Goal: Information Seeking & Learning: Learn about a topic

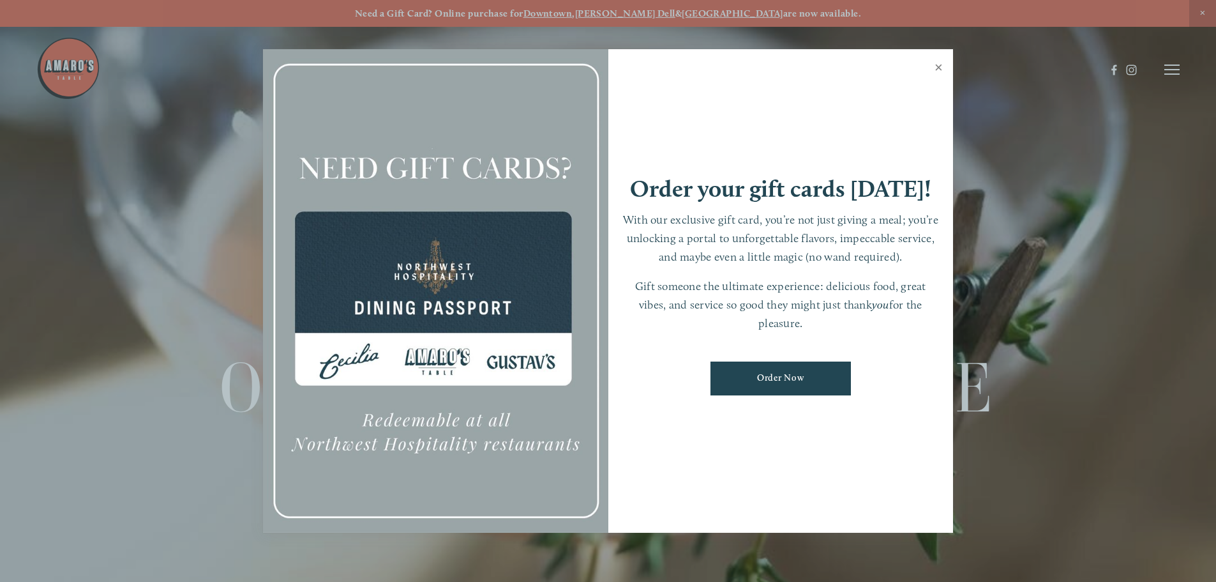
click at [939, 66] on link "Close" at bounding box center [938, 69] width 25 height 36
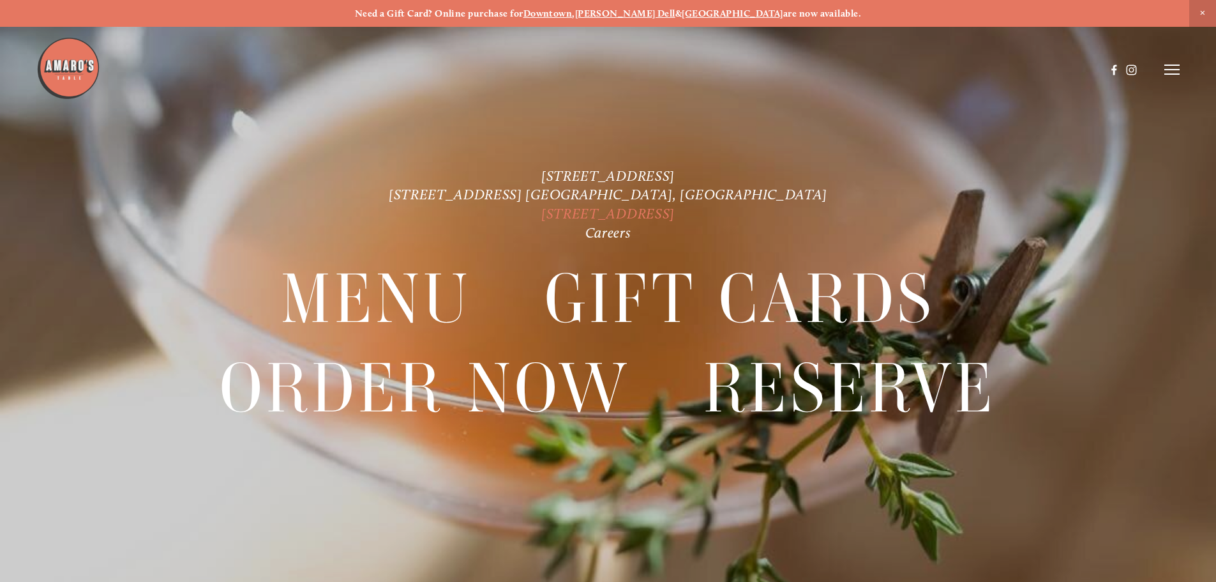
click at [675, 209] on link "[STREET_ADDRESS]" at bounding box center [607, 213] width 133 height 17
click at [541, 208] on link "[STREET_ADDRESS]" at bounding box center [607, 213] width 133 height 17
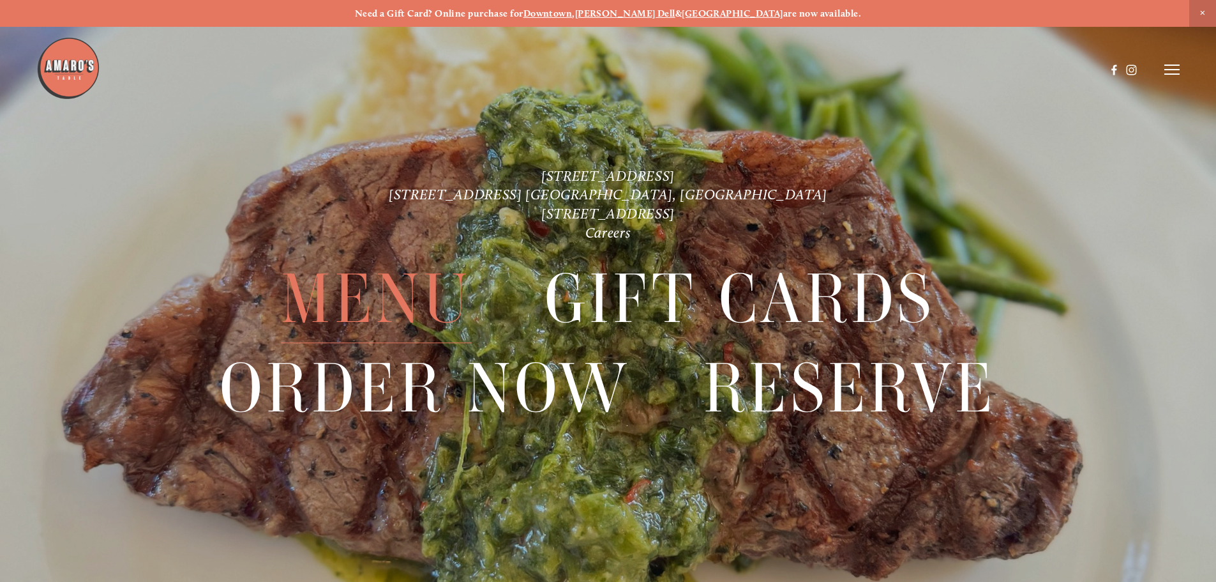
drag, startPoint x: 402, startPoint y: 305, endPoint x: 513, endPoint y: 303, distance: 111.1
click at [402, 305] on span "Menu" at bounding box center [376, 299] width 190 height 88
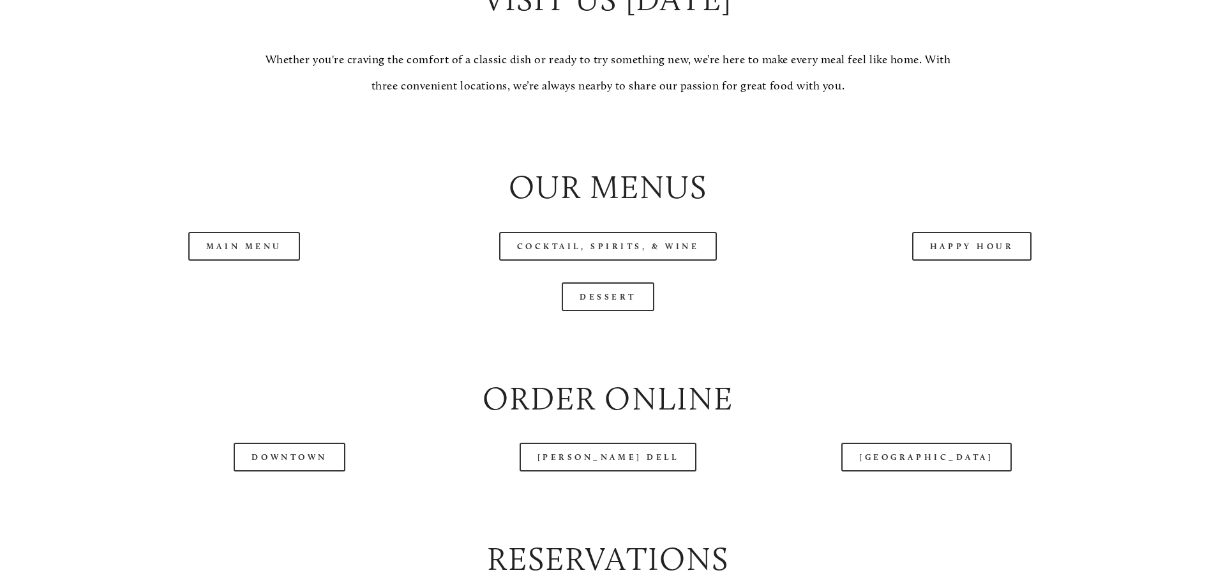
scroll to position [1532, 0]
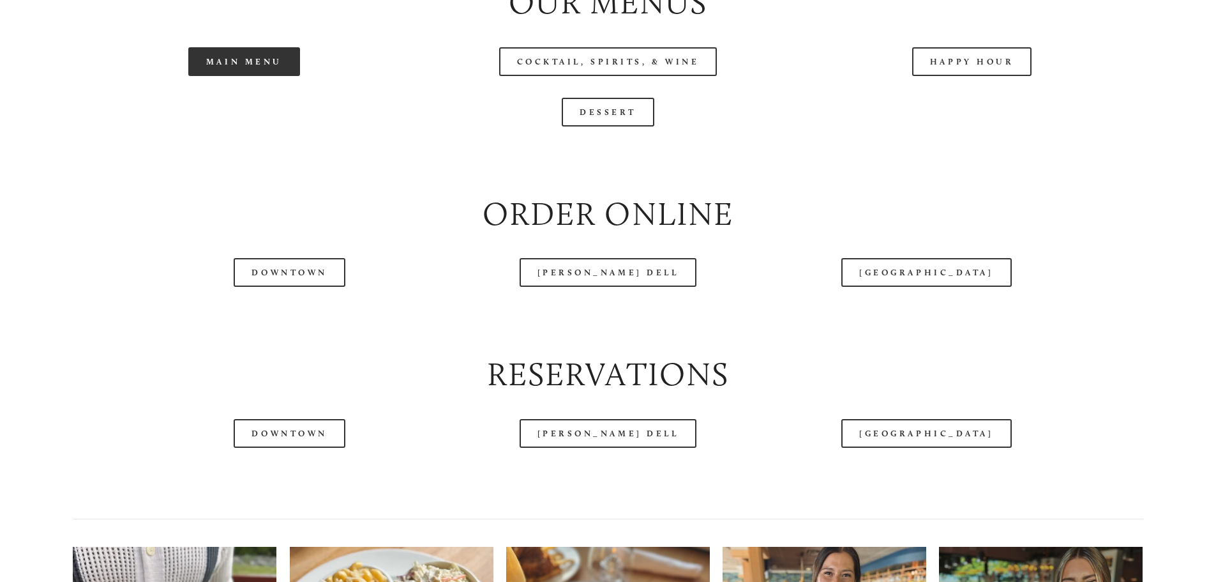
click at [234, 76] on link "Main Menu" at bounding box center [244, 61] width 112 height 29
click at [645, 106] on header "Menu Order Now Visit Gallery 0" at bounding box center [607, 37] width 1143 height 139
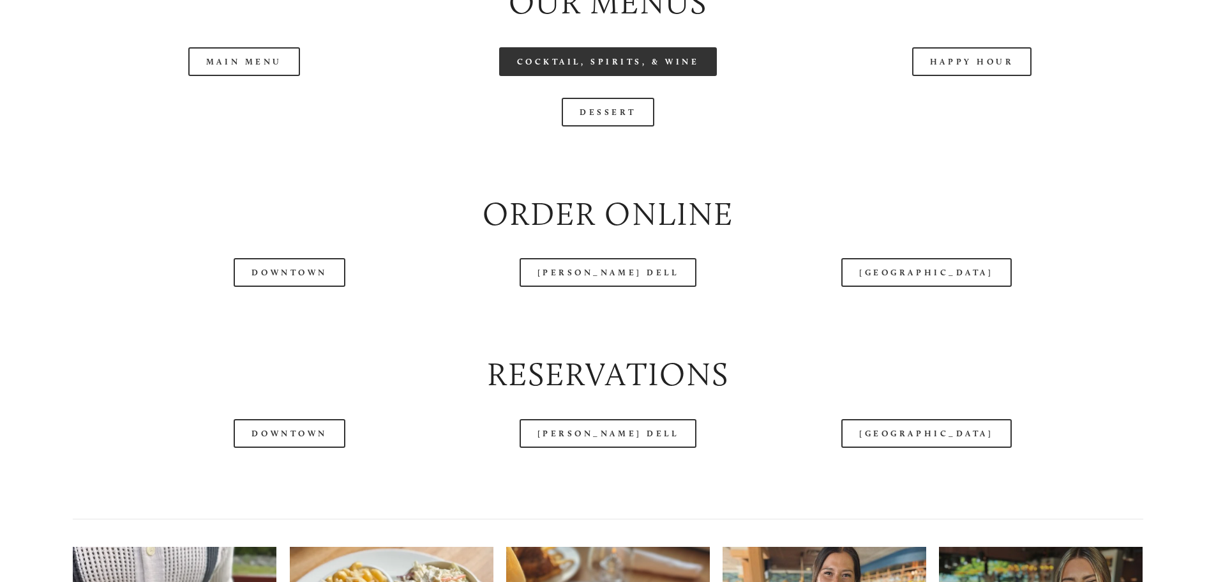
click at [636, 76] on link "Cocktail, Spirits, & Wine" at bounding box center [608, 61] width 218 height 29
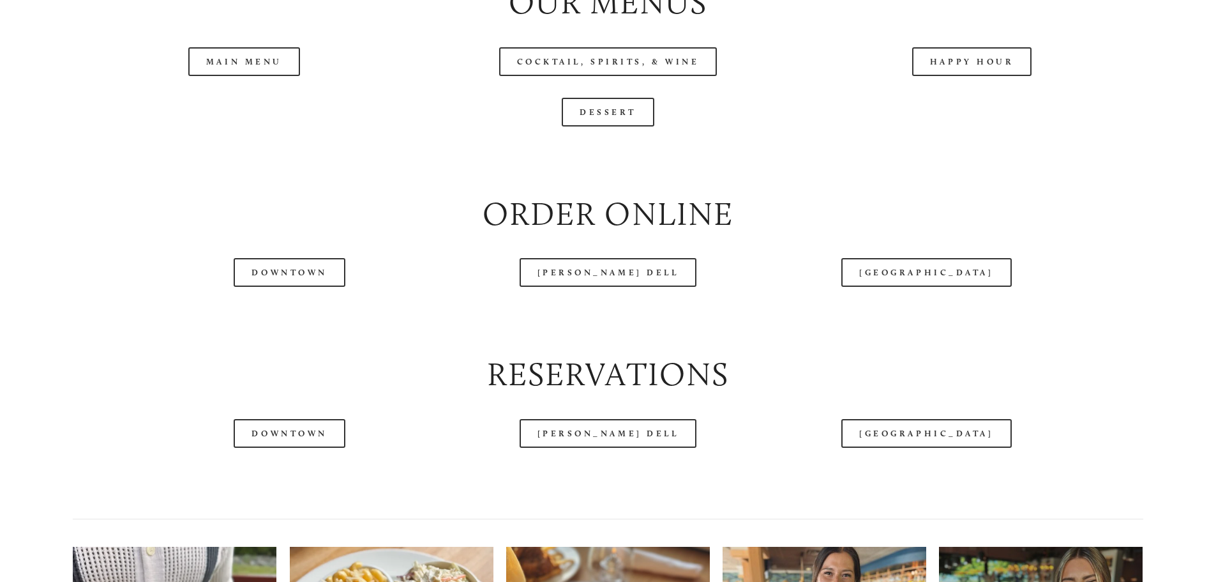
click at [288, 107] on header "Menu Order Now Visit Gallery 0" at bounding box center [607, 37] width 1143 height 139
click at [227, 76] on link "Main Menu" at bounding box center [244, 61] width 112 height 29
